Goal: Book appointment/travel/reservation

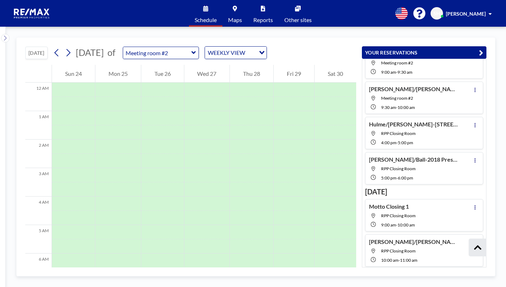
scroll to position [36, 0]
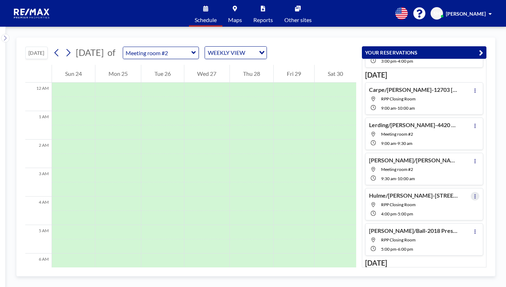
click at [473, 197] on icon at bounding box center [474, 196] width 3 height 5
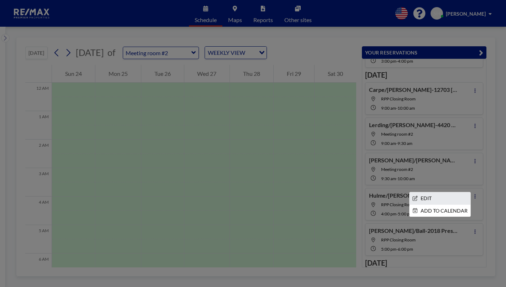
click at [431, 195] on li "EDIT" at bounding box center [439, 198] width 61 height 12
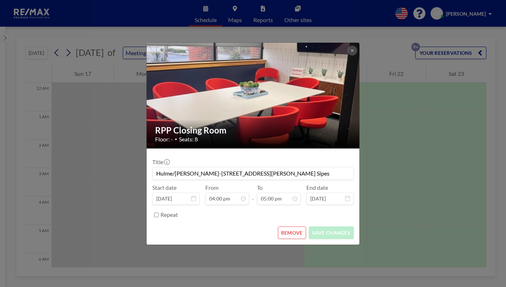
scroll to position [441, 0]
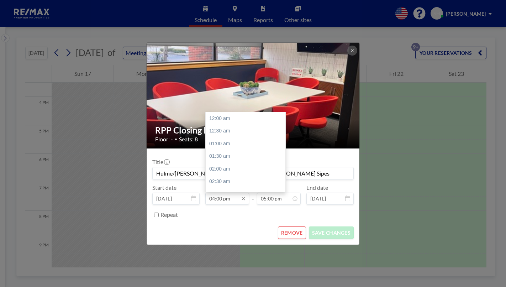
click at [237, 196] on input "04:00 pm" at bounding box center [227, 198] width 44 height 12
click at [221, 112] on div "01:00 pm" at bounding box center [247, 113] width 83 height 13
type input "01:00 pm"
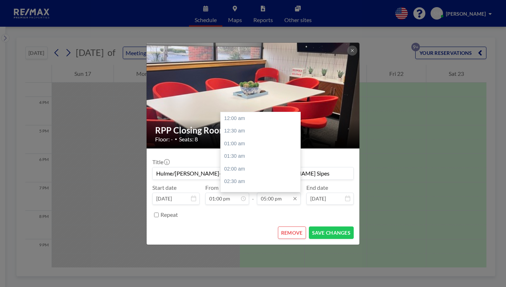
scroll to position [0, 0]
click at [276, 200] on input "05:00 pm" at bounding box center [279, 198] width 44 height 12
click at [232, 147] on div "02:00 pm" at bounding box center [262, 149] width 83 height 13
type input "02:00 pm"
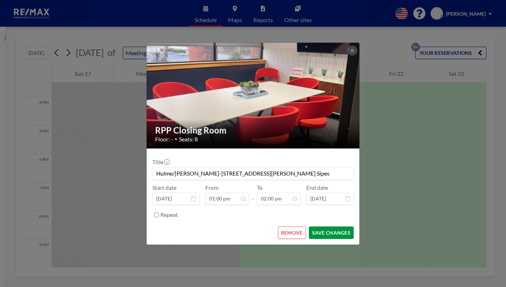
scroll to position [355, 0]
click at [321, 232] on button "SAVE CHANGES" at bounding box center [331, 232] width 45 height 12
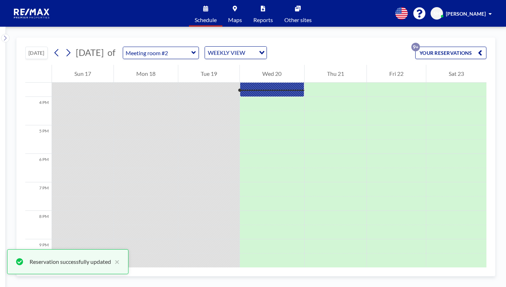
click at [439, 53] on button "YOUR RESERVATIONS 9+" at bounding box center [450, 53] width 71 height 12
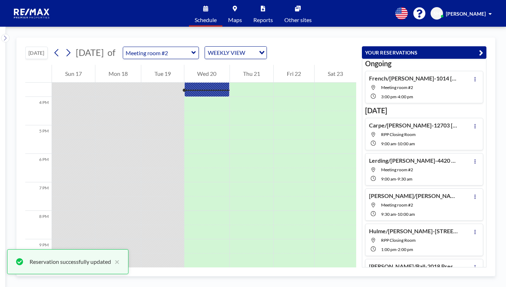
scroll to position [71, 0]
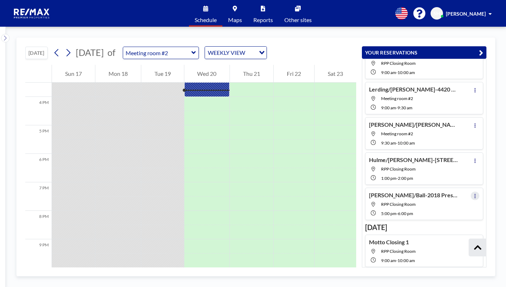
click at [473, 198] on icon at bounding box center [474, 196] width 3 height 5
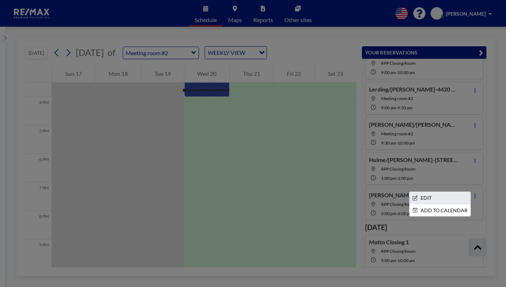
click at [429, 198] on li "EDIT" at bounding box center [439, 198] width 61 height 12
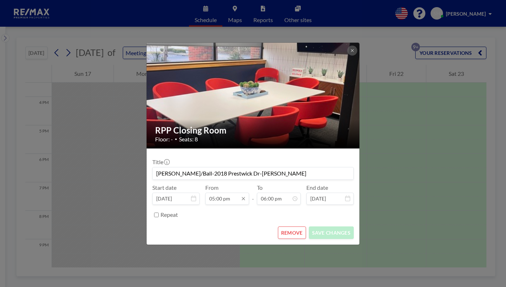
scroll to position [456, 0]
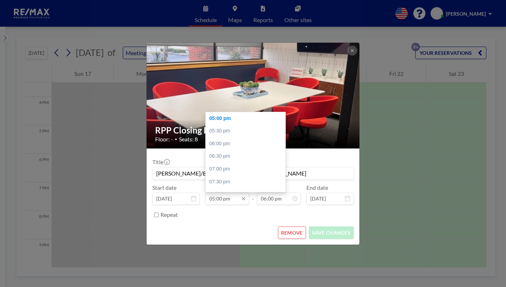
click at [217, 200] on input "05:00 pm" at bounding box center [227, 198] width 44 height 12
click at [226, 148] on div "02:00 pm" at bounding box center [247, 149] width 83 height 13
type input "02:00 pm"
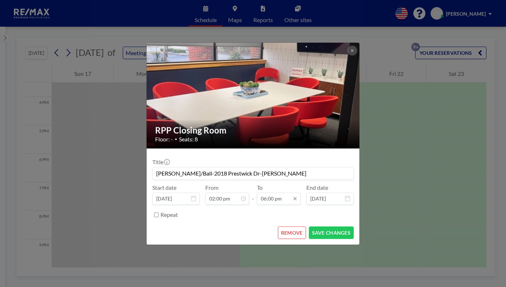
scroll to position [355, 0]
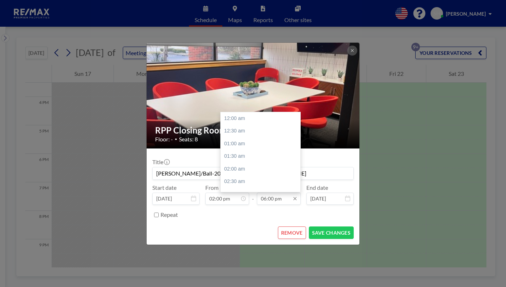
click at [264, 198] on input "06:00 pm" at bounding box center [279, 198] width 44 height 12
click at [240, 149] on div "03:00 pm" at bounding box center [262, 149] width 83 height 13
type input "03:00 pm"
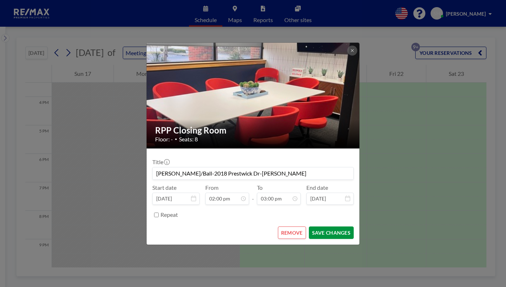
scroll to position [0, 0]
click at [319, 232] on button "SAVE CHANGES" at bounding box center [331, 232] width 45 height 12
